Goal: Transaction & Acquisition: Purchase product/service

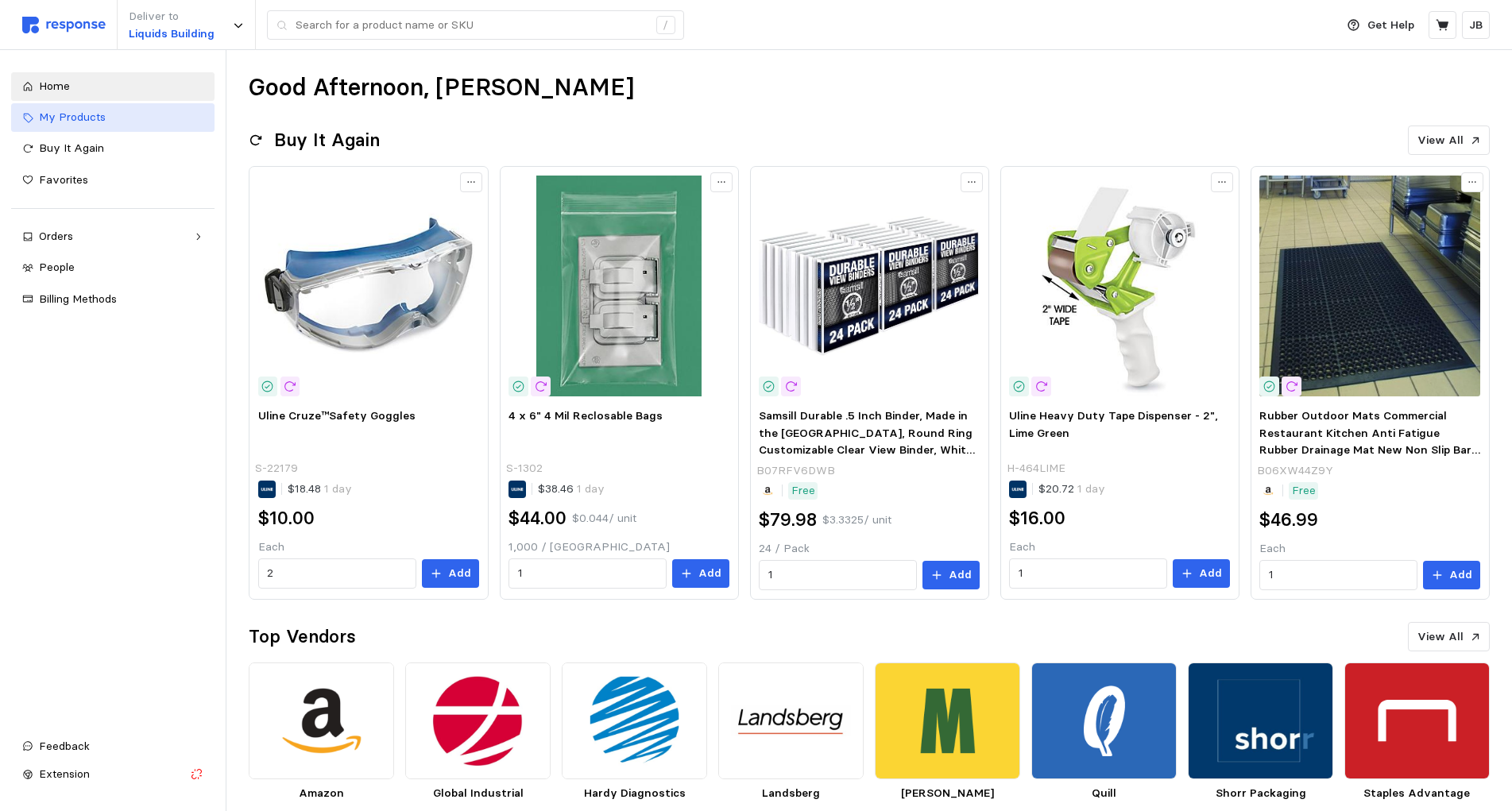
click at [93, 123] on span "My Products" at bounding box center [72, 117] width 67 height 15
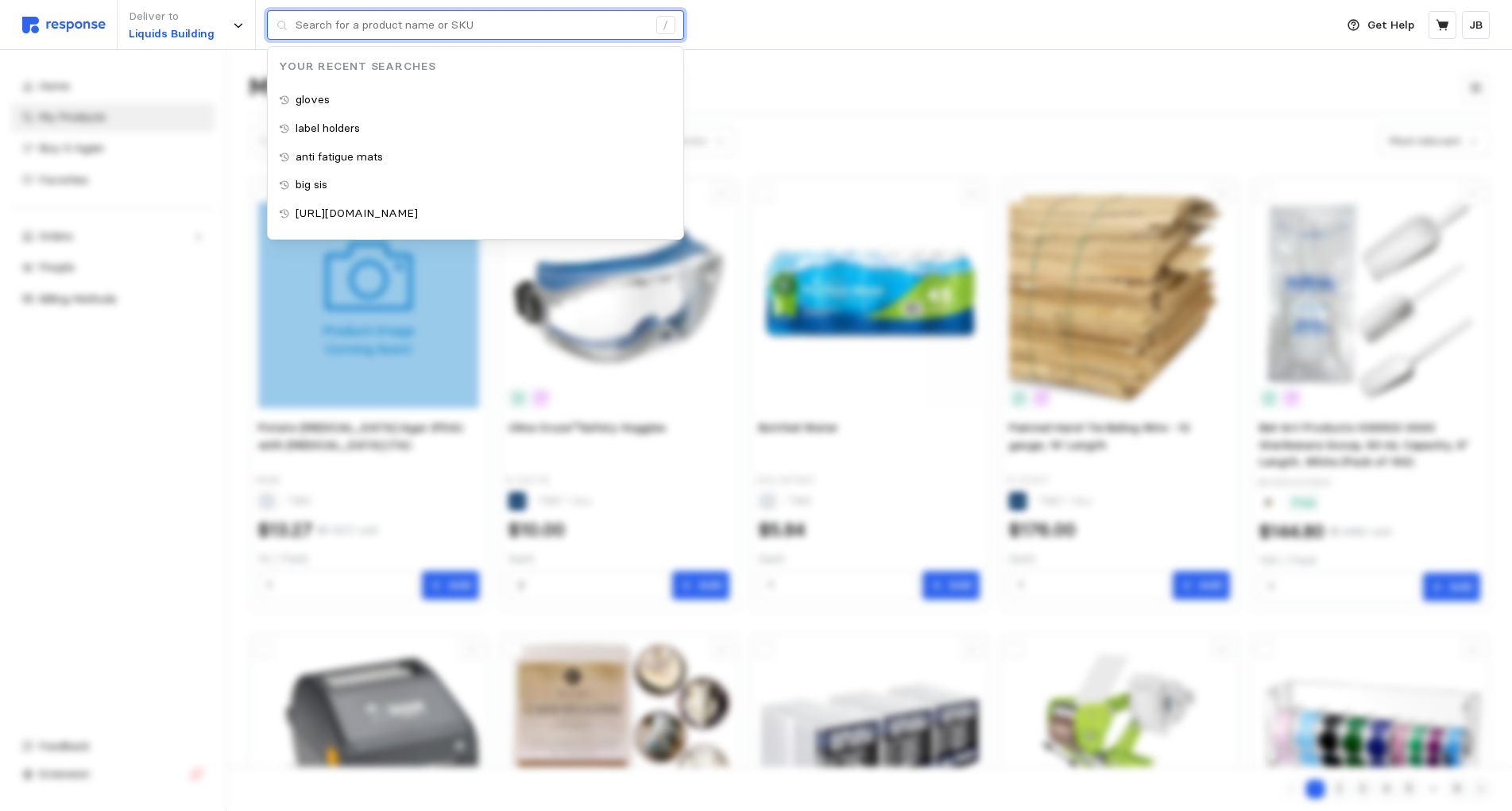
click at [406, 30] on input "text" at bounding box center [471, 25] width 352 height 28
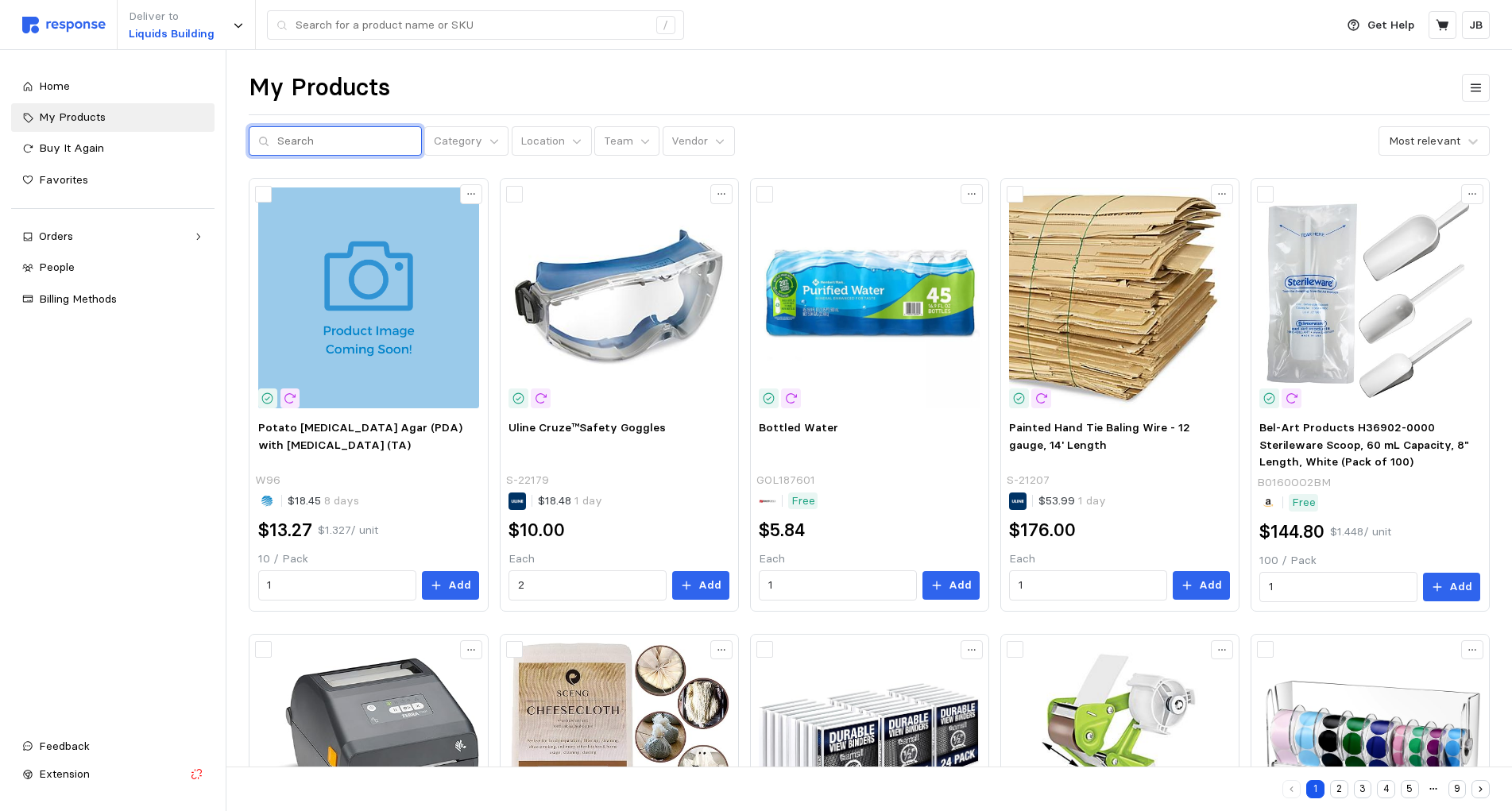
click at [327, 146] on input "text" at bounding box center [345, 141] width 135 height 28
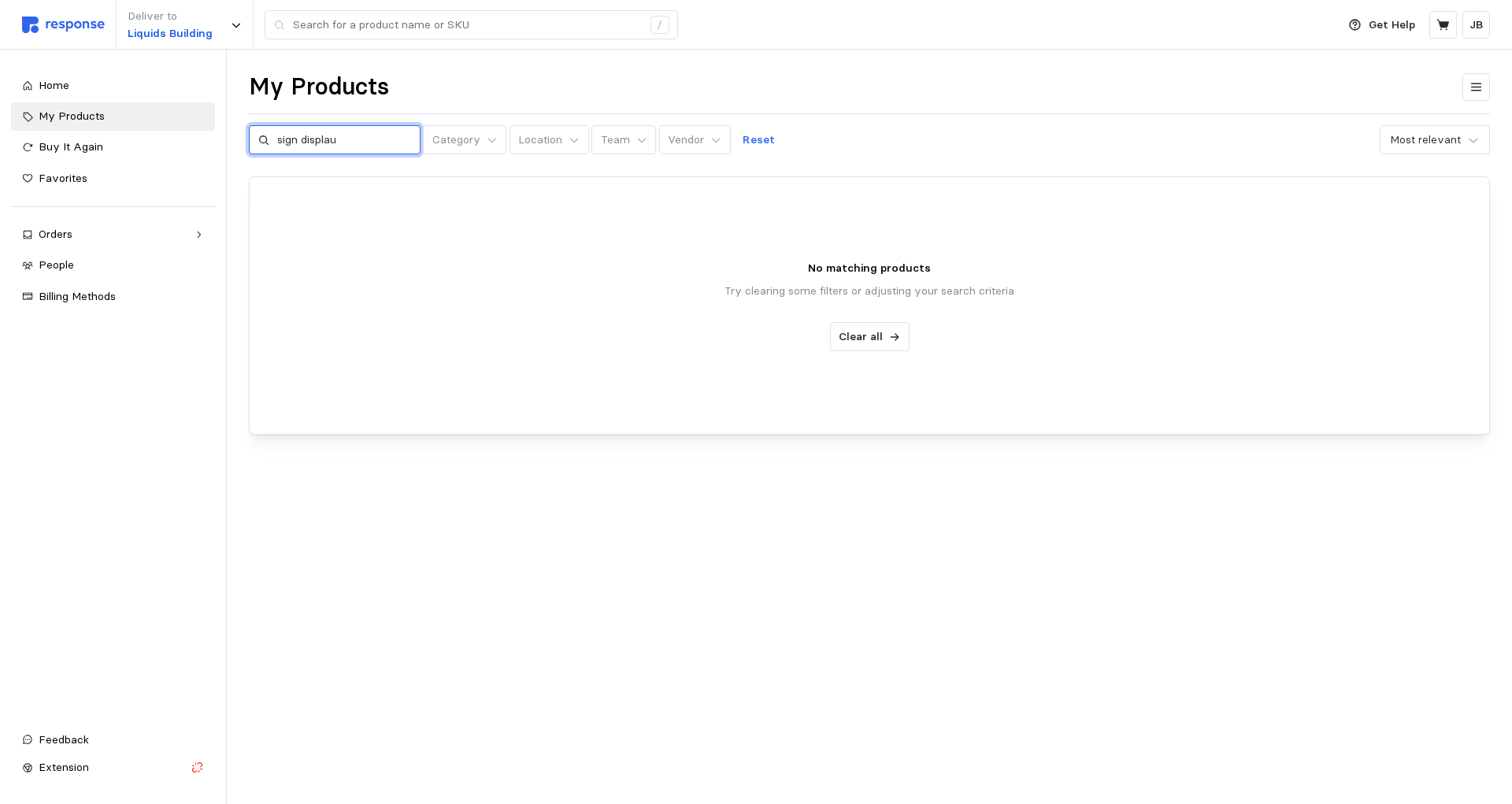
click at [346, 138] on input "sign displau" at bounding box center [344, 139] width 134 height 28
type input "sign display"
click at [262, 140] on icon at bounding box center [263, 139] width 11 height 11
click at [895, 337] on icon at bounding box center [894, 337] width 11 height 11
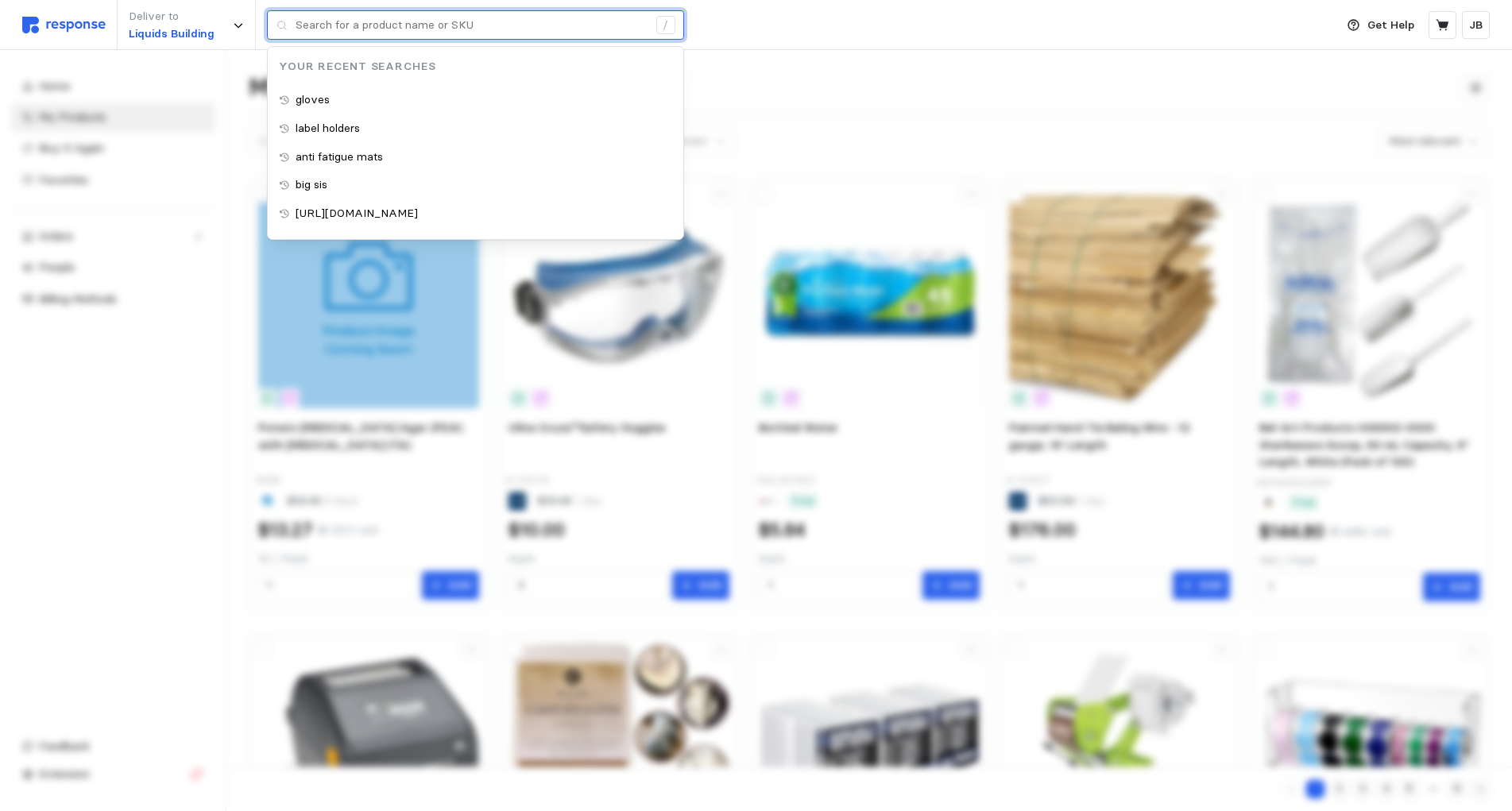
click at [353, 38] on input "text" at bounding box center [471, 25] width 352 height 28
type input "anti fatigue mats"
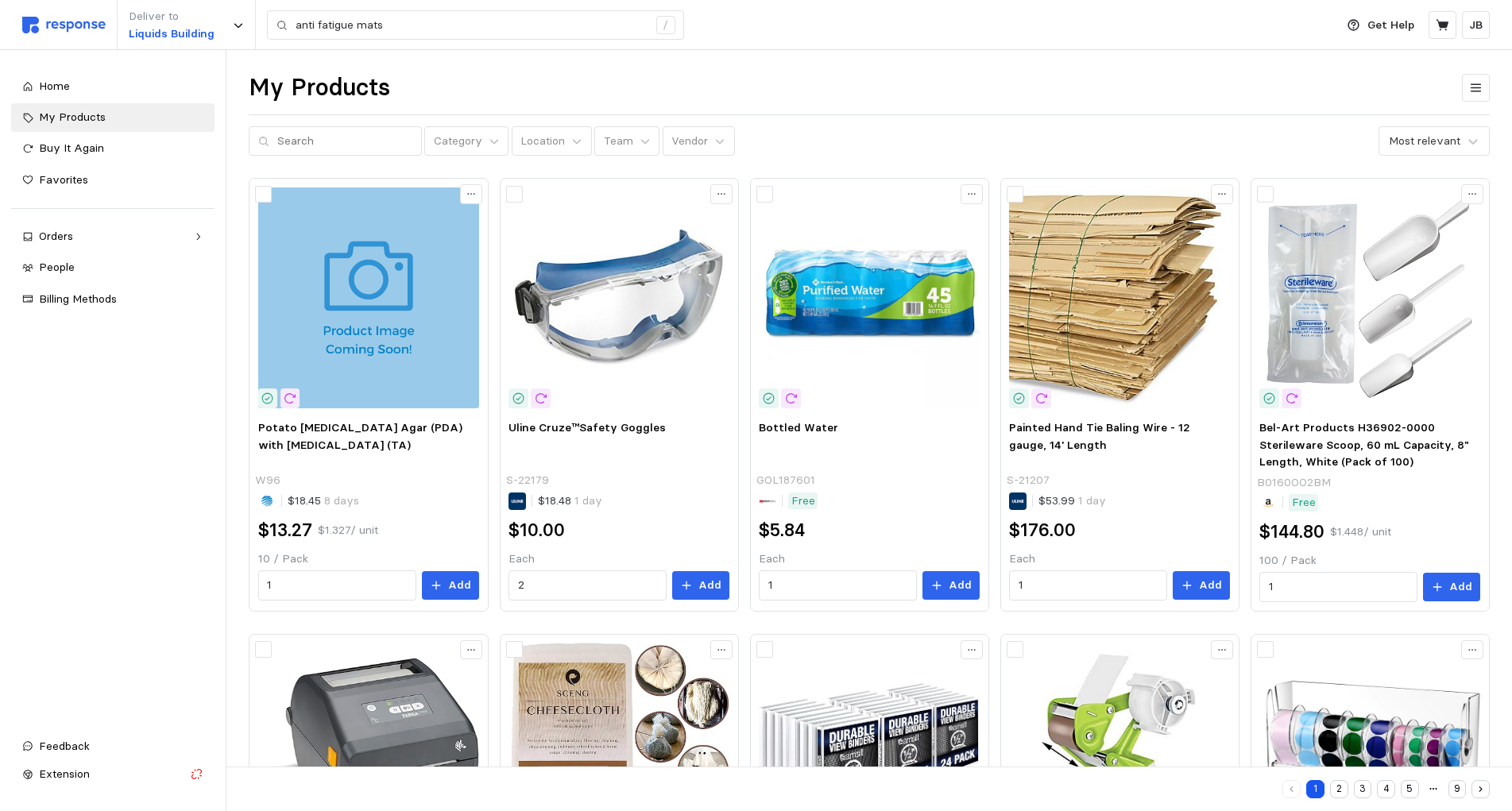
drag, startPoint x: 945, startPoint y: 117, endPoint x: 633, endPoint y: 158, distance: 314.7
click at [402, 147] on input "text" at bounding box center [345, 141] width 135 height 28
type input "three hole punch"
